Goal: Information Seeking & Learning: Find specific fact

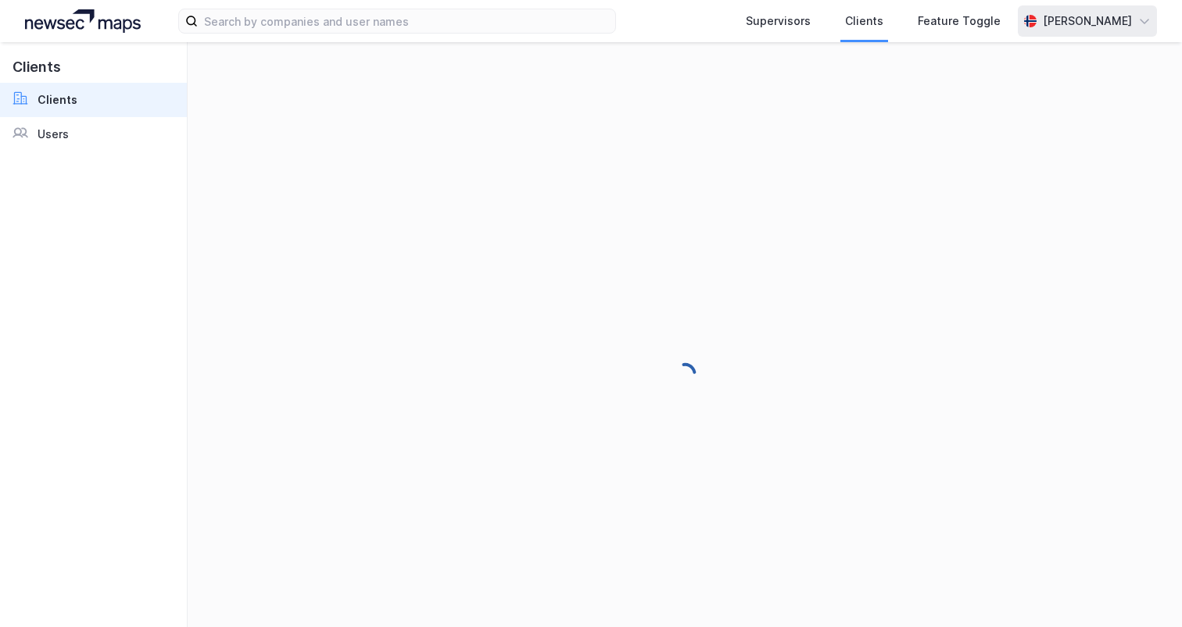
click at [1091, 23] on div "[PERSON_NAME]" at bounding box center [1086, 21] width 89 height 19
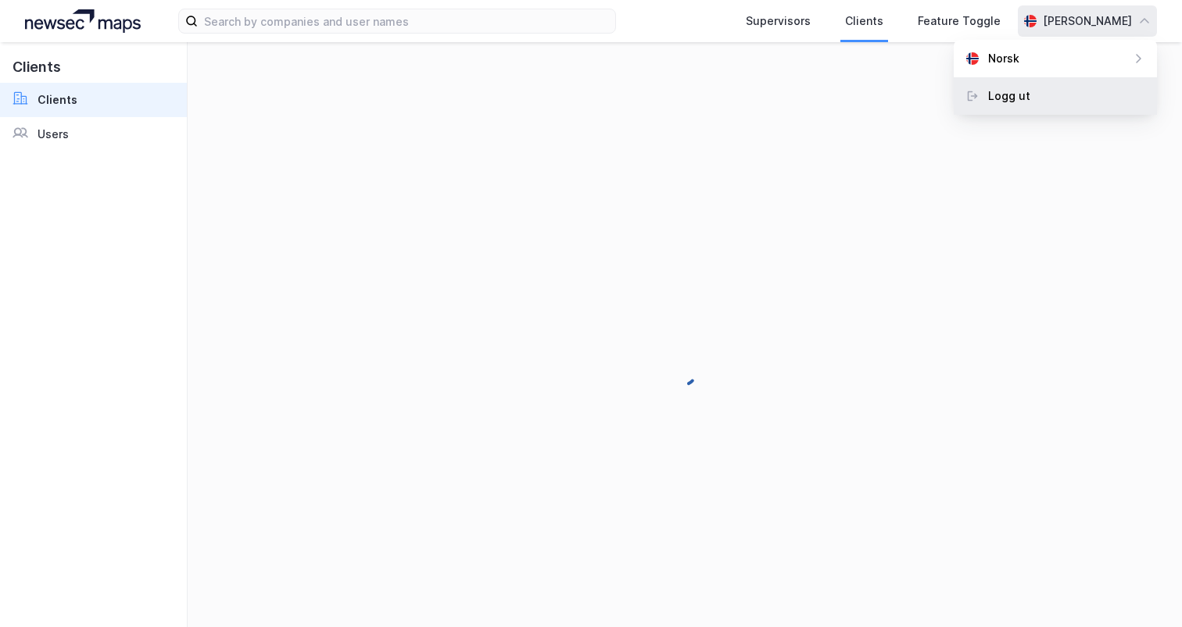
click at [1052, 90] on div "Logg ut" at bounding box center [1054, 96] width 203 height 38
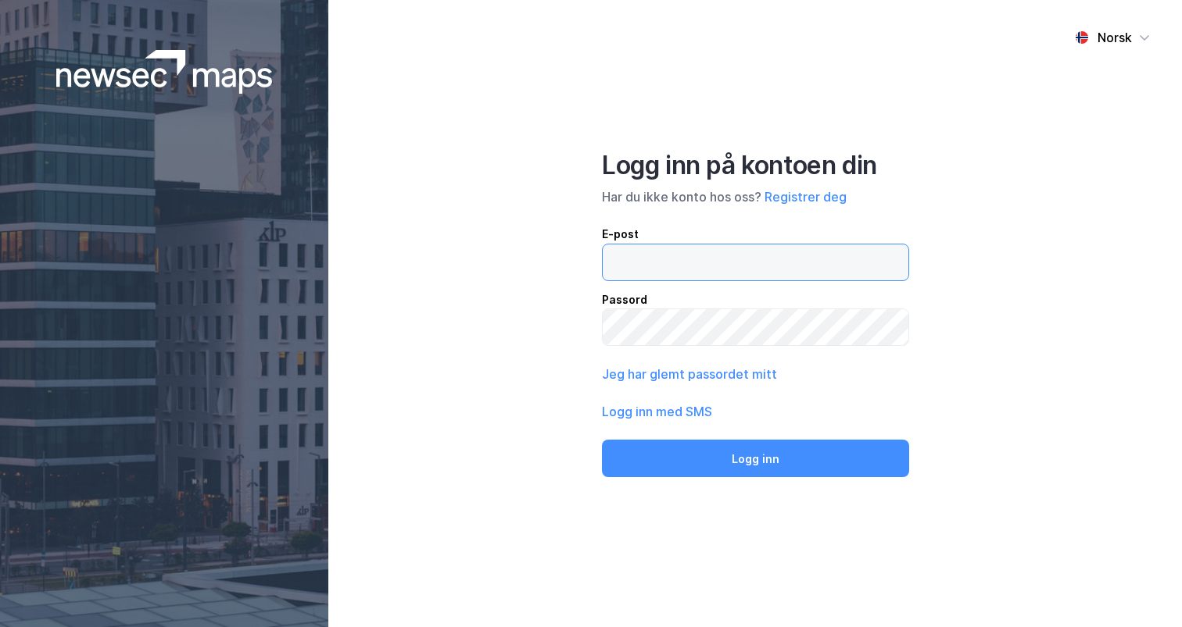
click at [656, 258] on input "email" at bounding box center [755, 263] width 306 height 36
type input "[PERSON_NAME][EMAIL_ADDRESS][DOMAIN_NAME]"
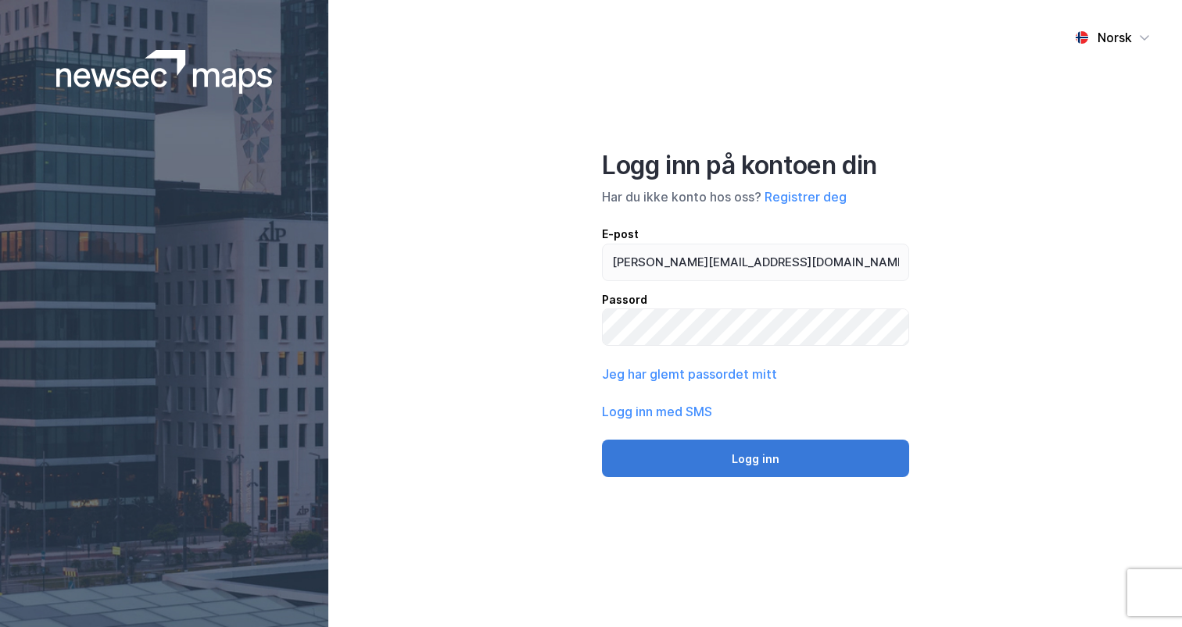
click at [738, 467] on button "Logg inn" at bounding box center [755, 459] width 307 height 38
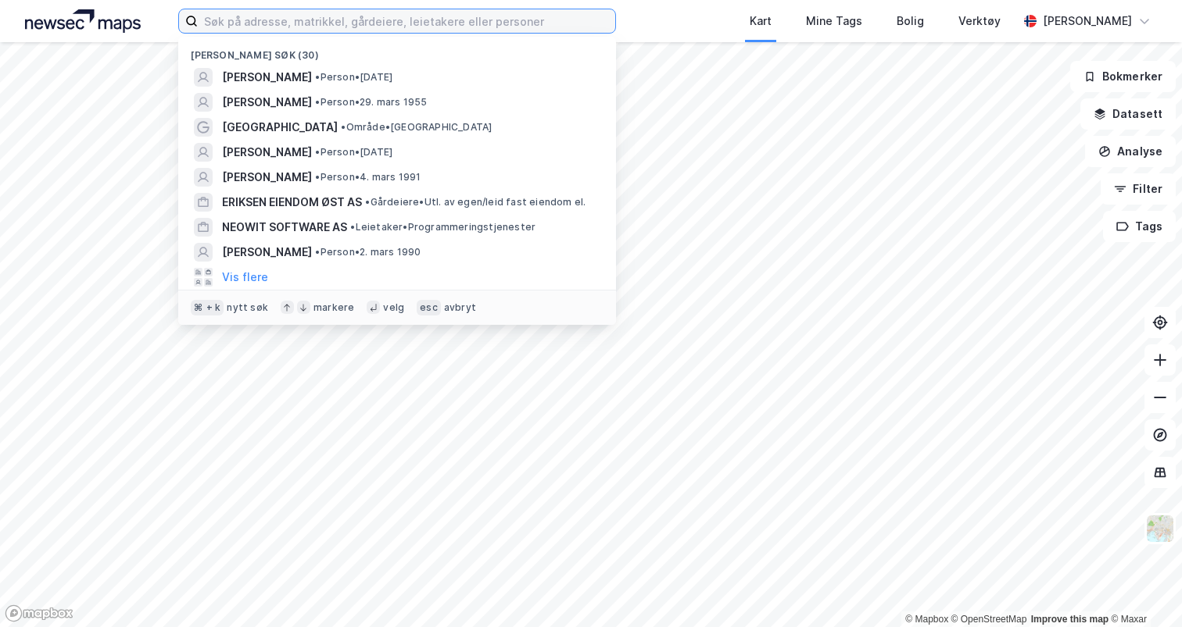
click at [284, 22] on input at bounding box center [406, 20] width 417 height 23
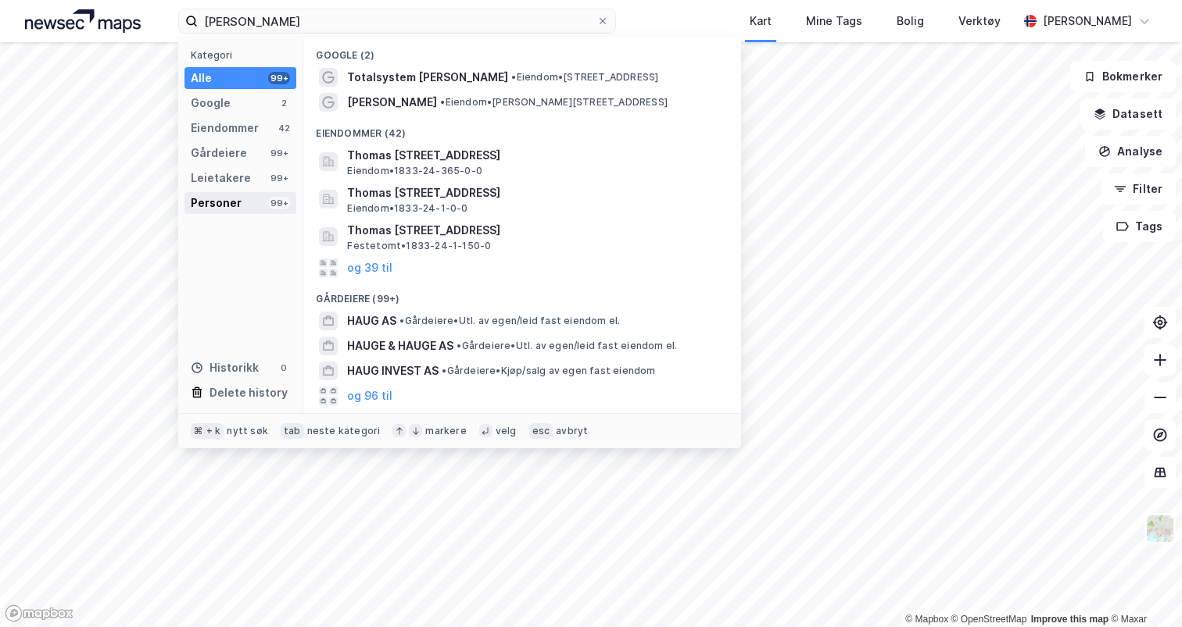
click at [225, 194] on div "Personer" at bounding box center [216, 203] width 51 height 19
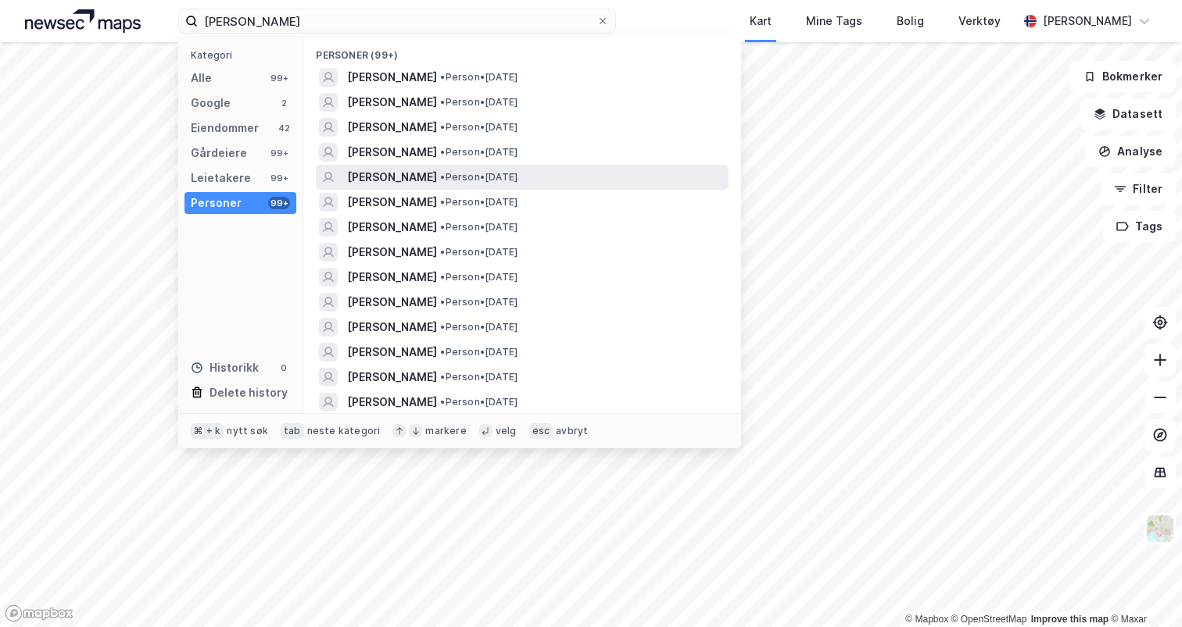
click at [405, 175] on span "THOMAS HAUG" at bounding box center [392, 177] width 90 height 19
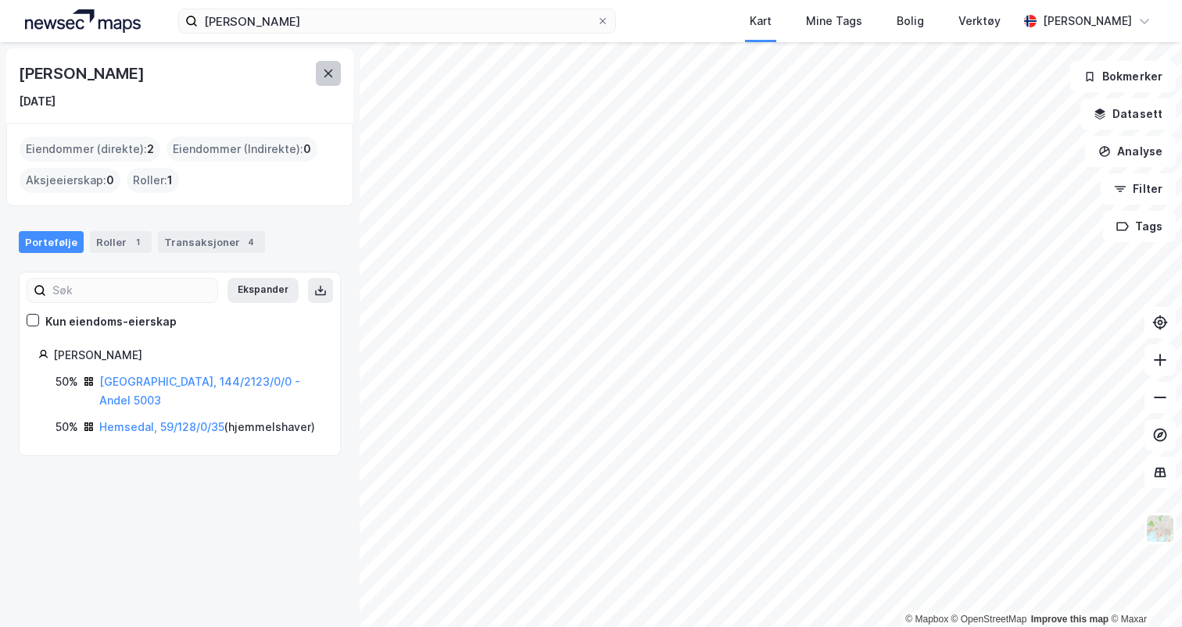
click at [327, 70] on icon at bounding box center [328, 73] width 13 height 13
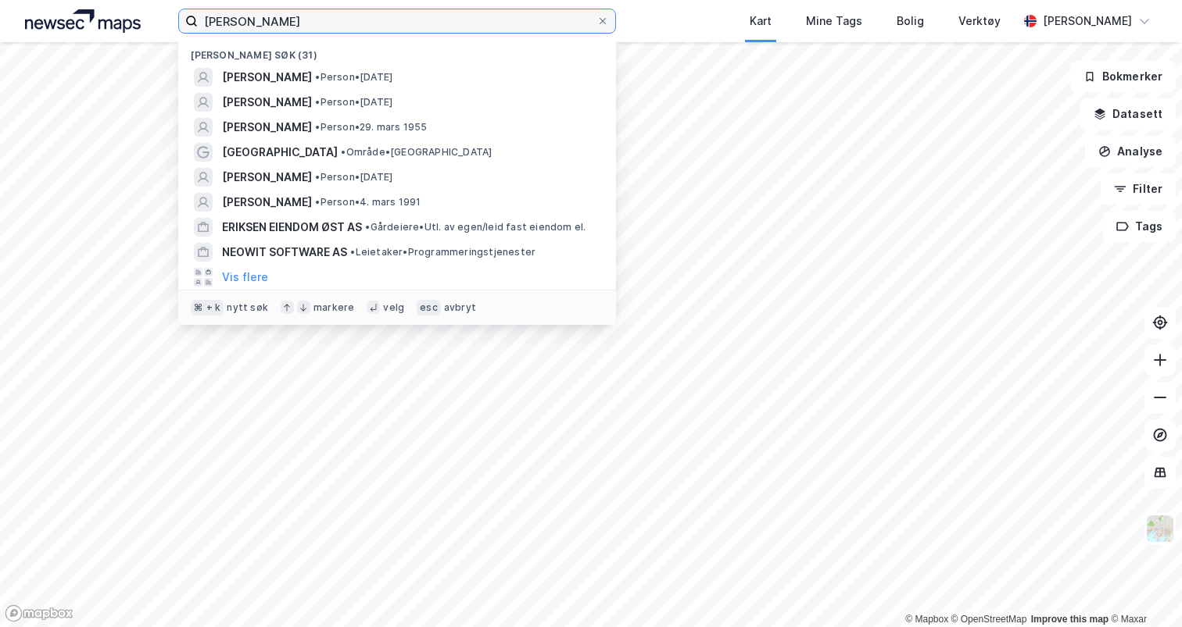
click at [278, 16] on input "thomas haug" at bounding box center [397, 20] width 399 height 23
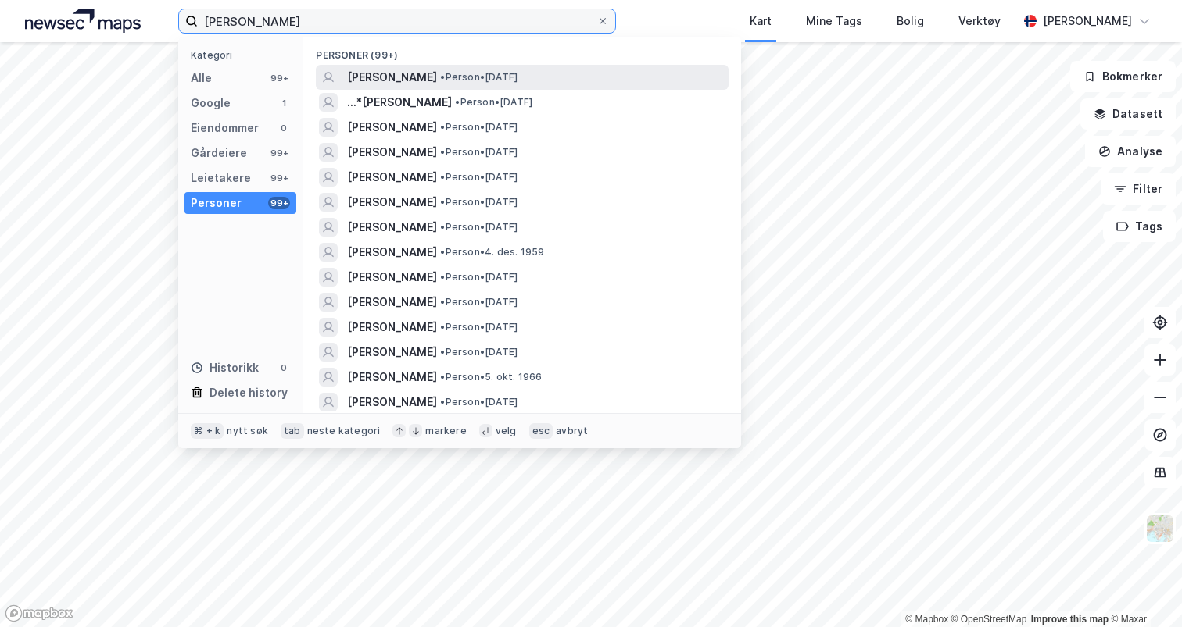
type input "wenche flø haug"
click at [412, 73] on span "WENCHE FLØ HAUG" at bounding box center [392, 77] width 90 height 19
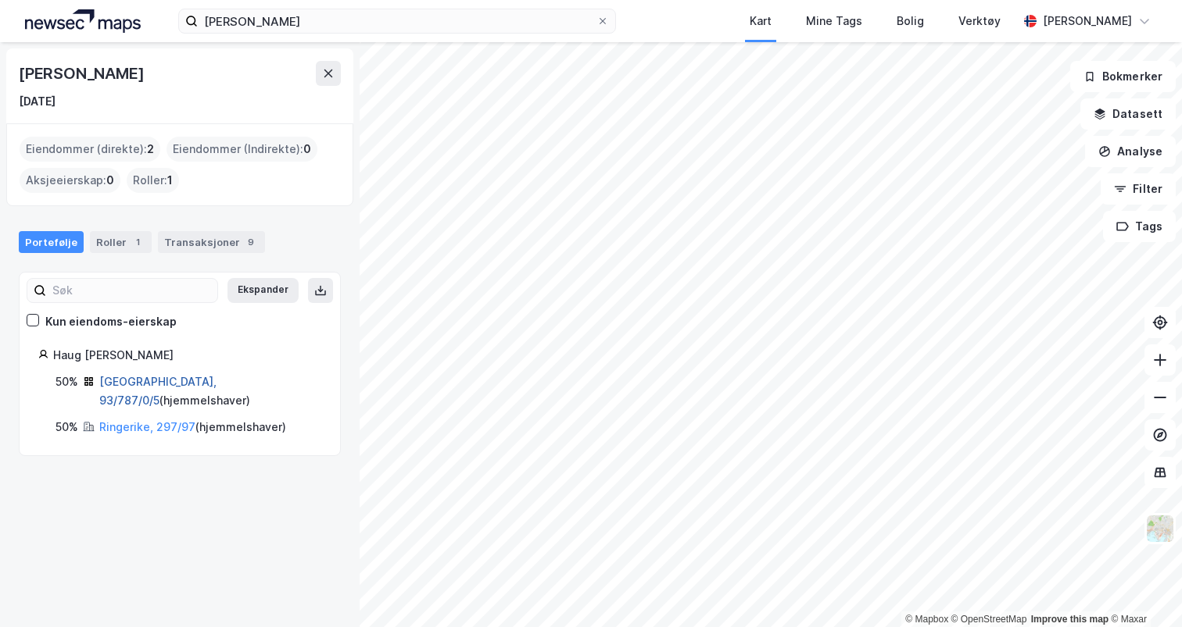
click at [141, 381] on link "Bærum, 93/787/0/5" at bounding box center [157, 391] width 117 height 32
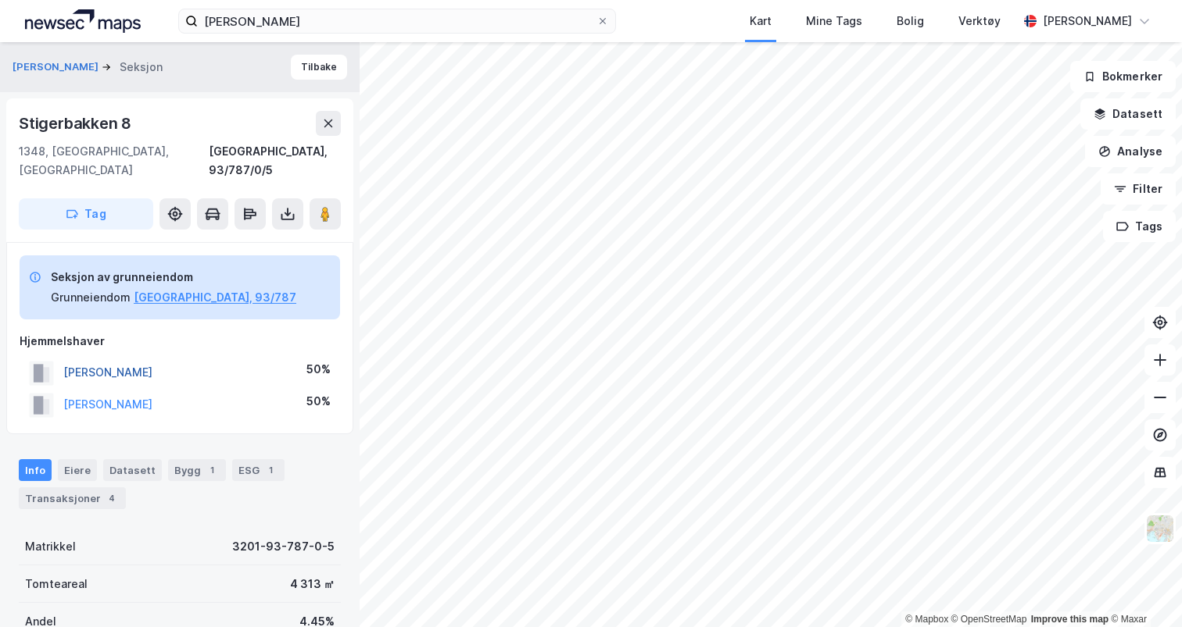
click at [0, 0] on button "HAUG THOMAS" at bounding box center [0, 0] width 0 height 0
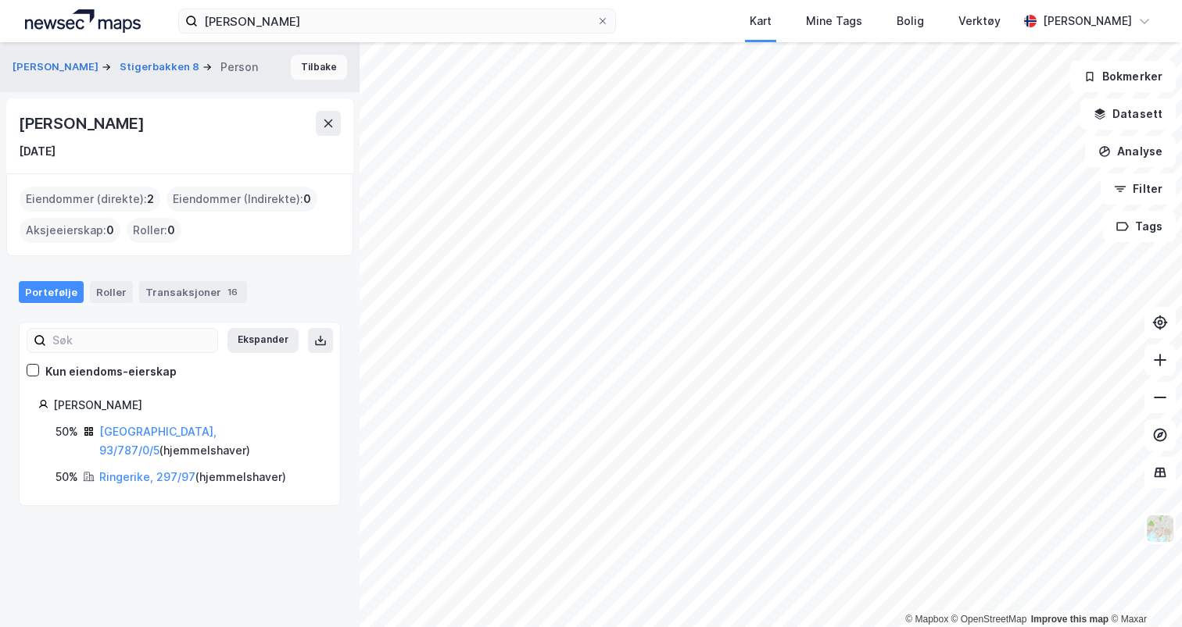
click at [316, 68] on button "Tilbake" at bounding box center [319, 67] width 56 height 25
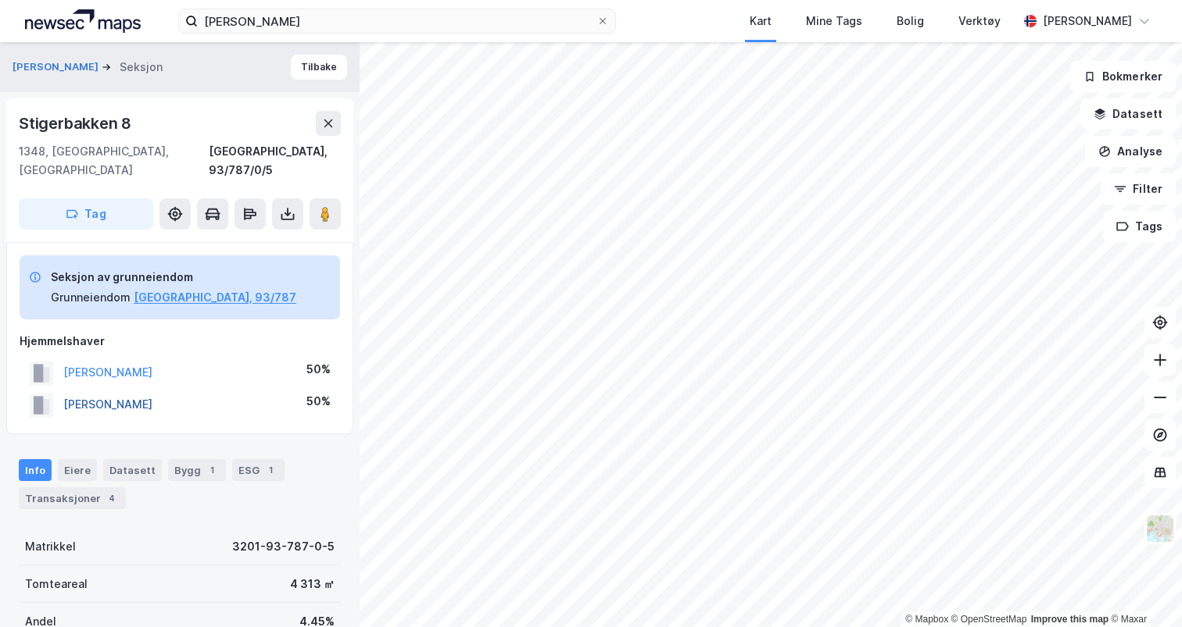
click at [0, 0] on button "HAUG WENCHE FLØ" at bounding box center [0, 0] width 0 height 0
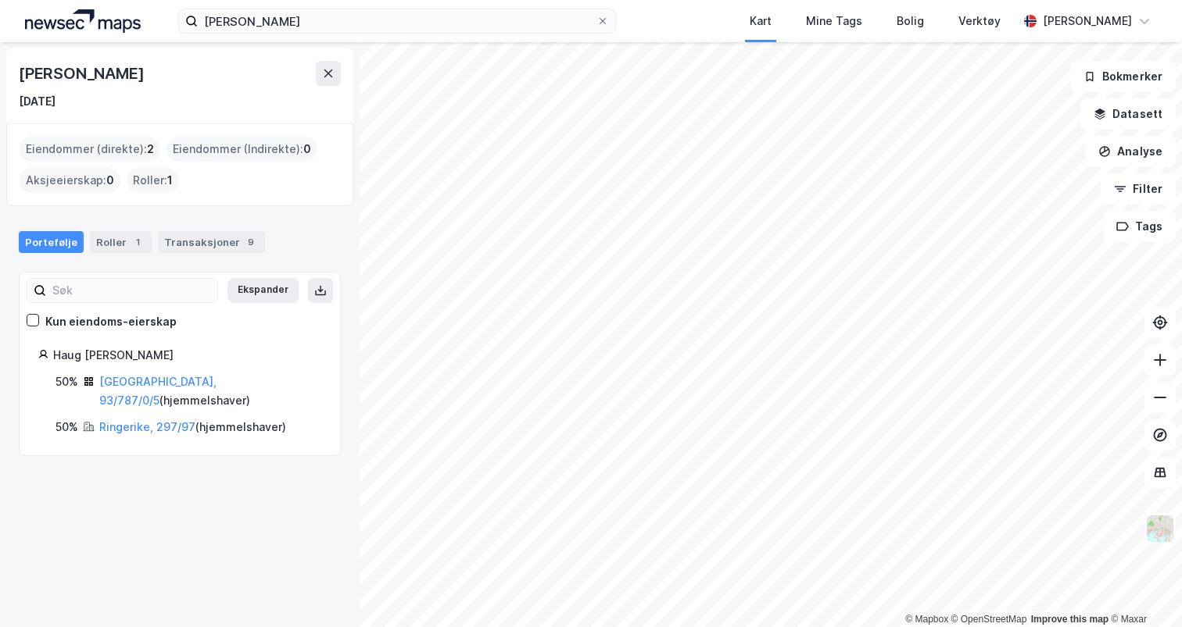
click at [150, 374] on div "Bærum, 93/787/0/5 ( hjemmelshaver )" at bounding box center [210, 392] width 222 height 38
click at [150, 377] on link "Bærum, 93/787/0/5" at bounding box center [157, 391] width 117 height 32
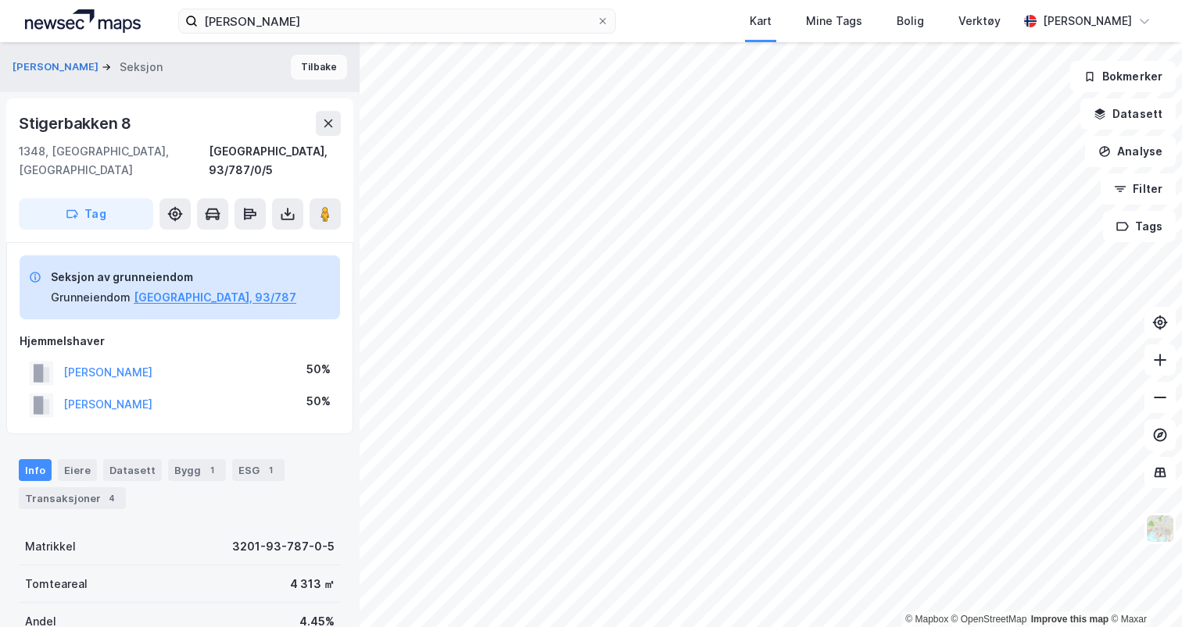
click at [332, 70] on button "Tilbake" at bounding box center [319, 67] width 56 height 25
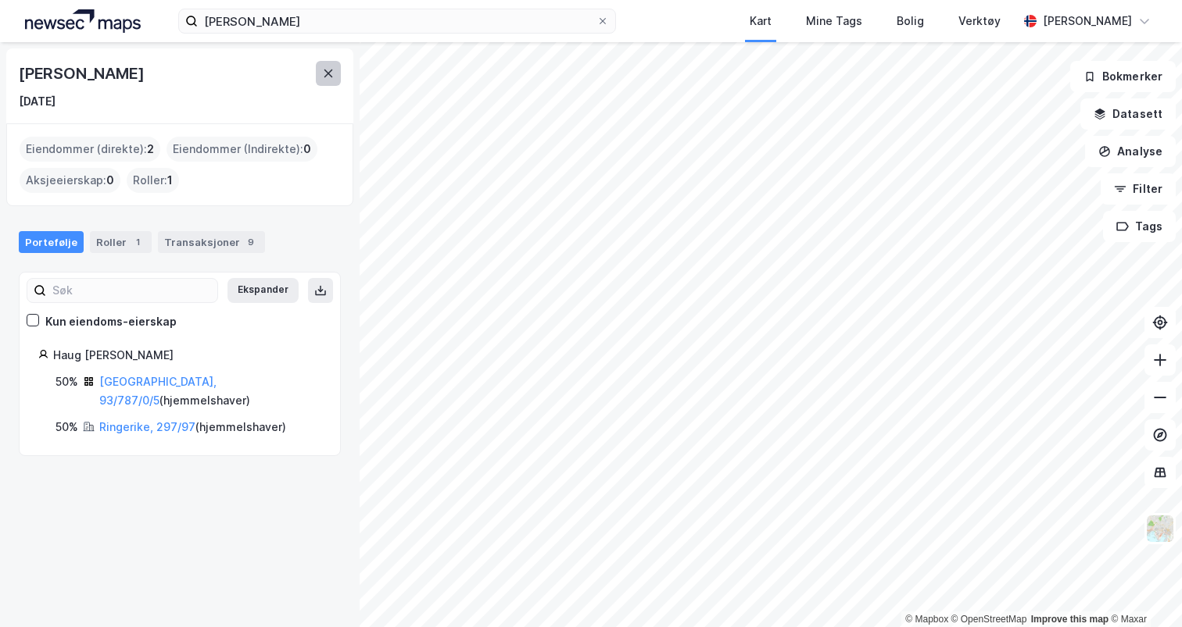
click at [319, 74] on button at bounding box center [328, 73] width 25 height 25
